Goal: Task Accomplishment & Management: Use online tool/utility

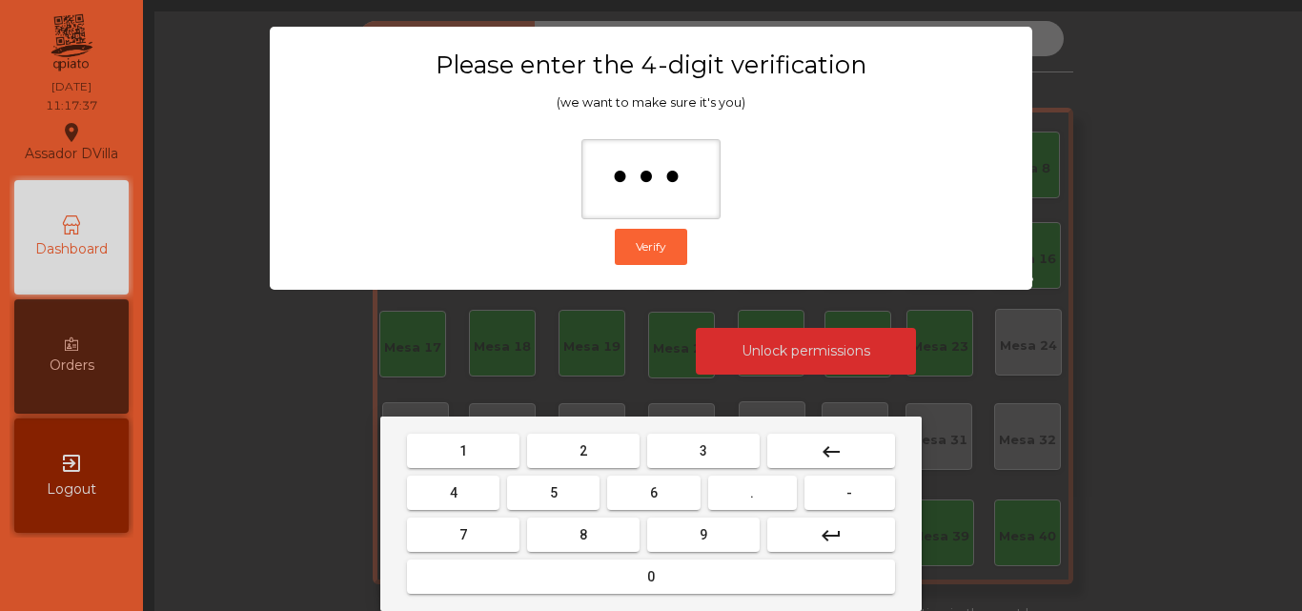
click at [658, 523] on button "9" at bounding box center [703, 534] width 112 height 34
type input "****"
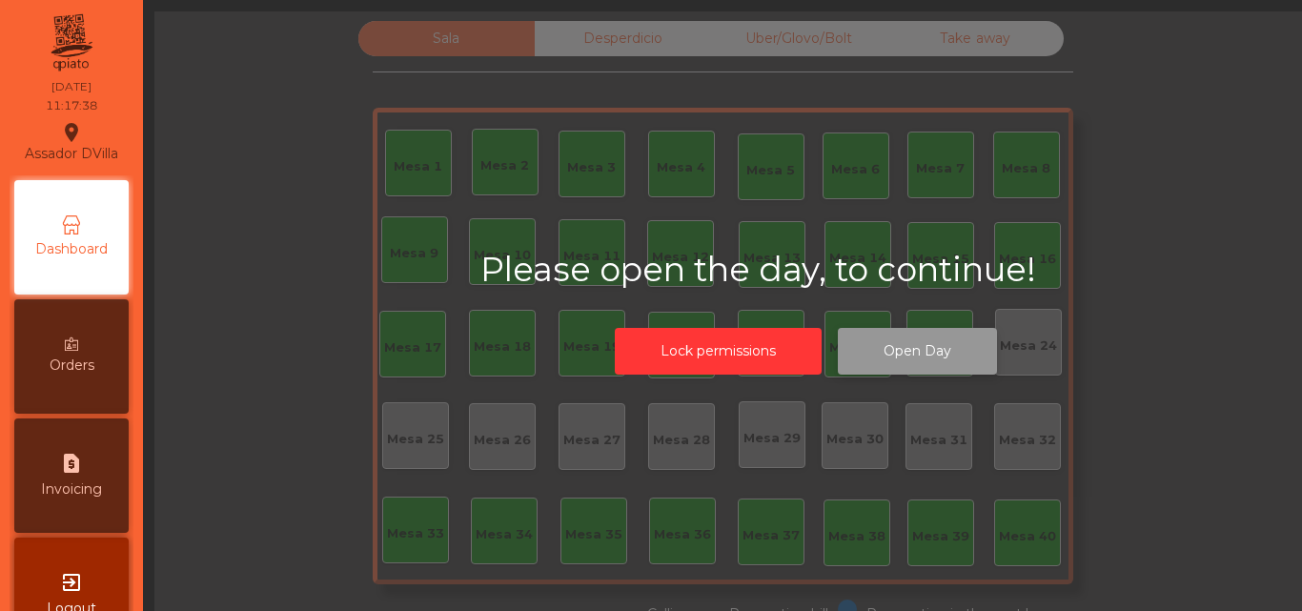
click at [940, 367] on button "Open Day" at bounding box center [917, 351] width 159 height 47
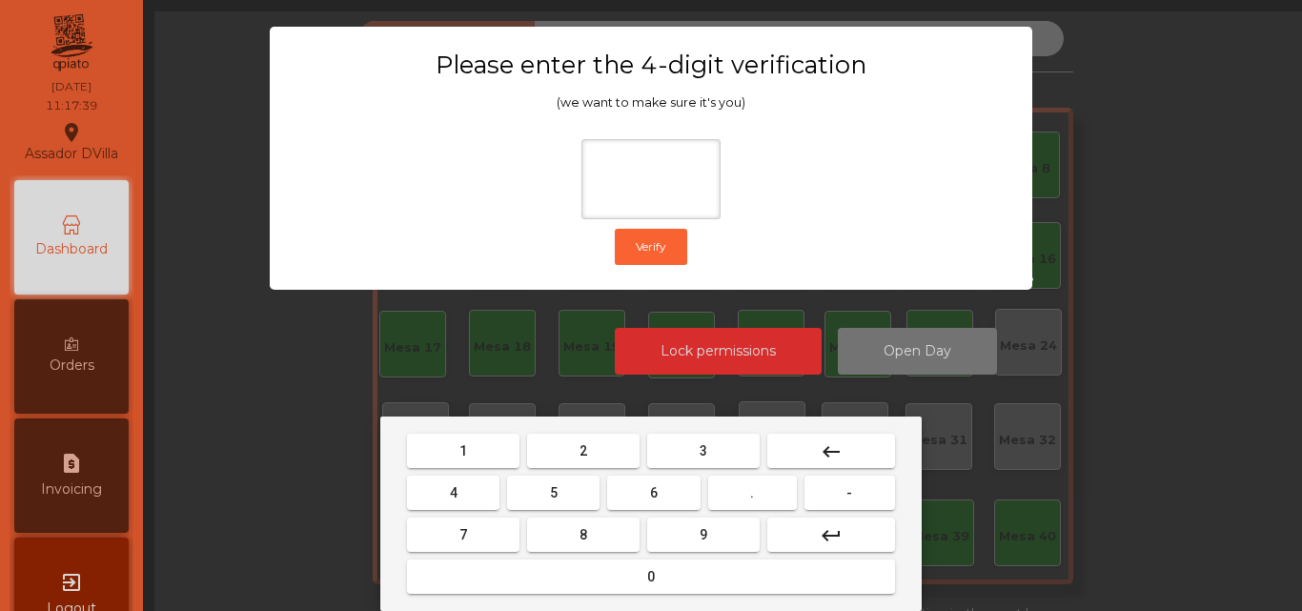
drag, startPoint x: 592, startPoint y: 440, endPoint x: 472, endPoint y: 465, distance: 122.6
click at [577, 445] on button "2" at bounding box center [583, 451] width 112 height 34
click at [497, 484] on button "4" at bounding box center [453, 493] width 92 height 34
drag, startPoint x: 676, startPoint y: 490, endPoint x: 678, endPoint y: 524, distance: 34.4
click at [676, 491] on button "6" at bounding box center [653, 493] width 92 height 34
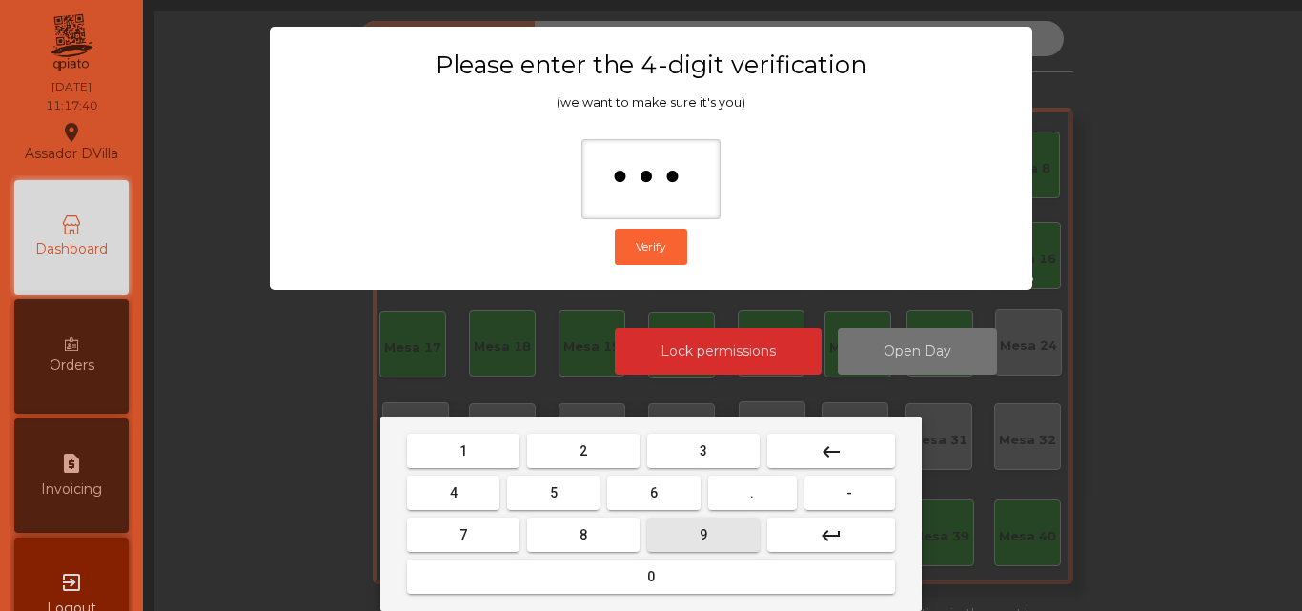
click at [678, 526] on button "9" at bounding box center [703, 534] width 112 height 34
type input "****"
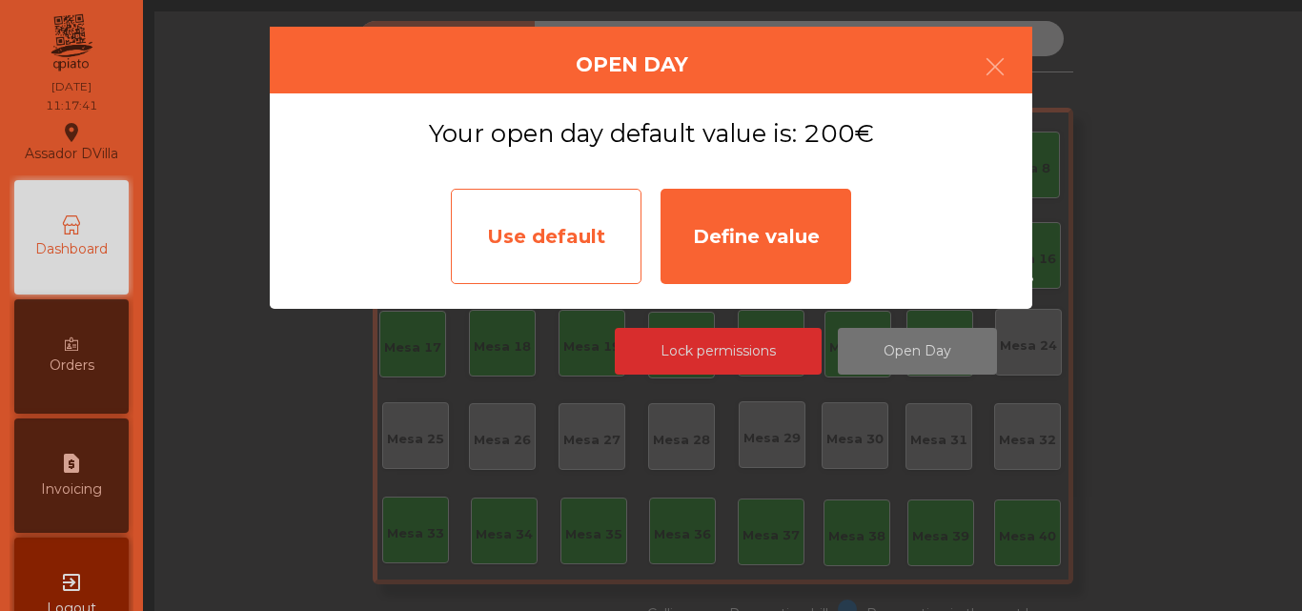
click at [560, 242] on div "Use default" at bounding box center [546, 236] width 191 height 95
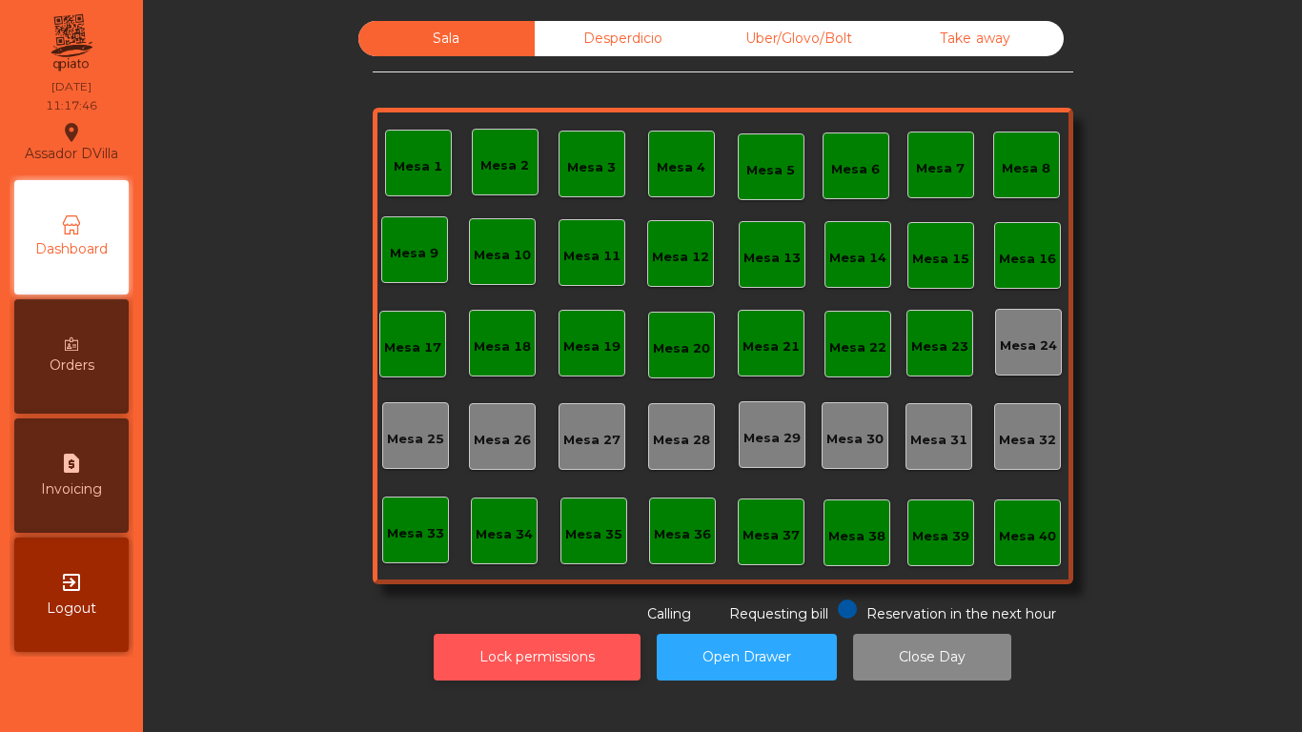
click at [483, 610] on button "Lock permissions" at bounding box center [537, 657] width 207 height 47
